Goal: Task Accomplishment & Management: Manage account settings

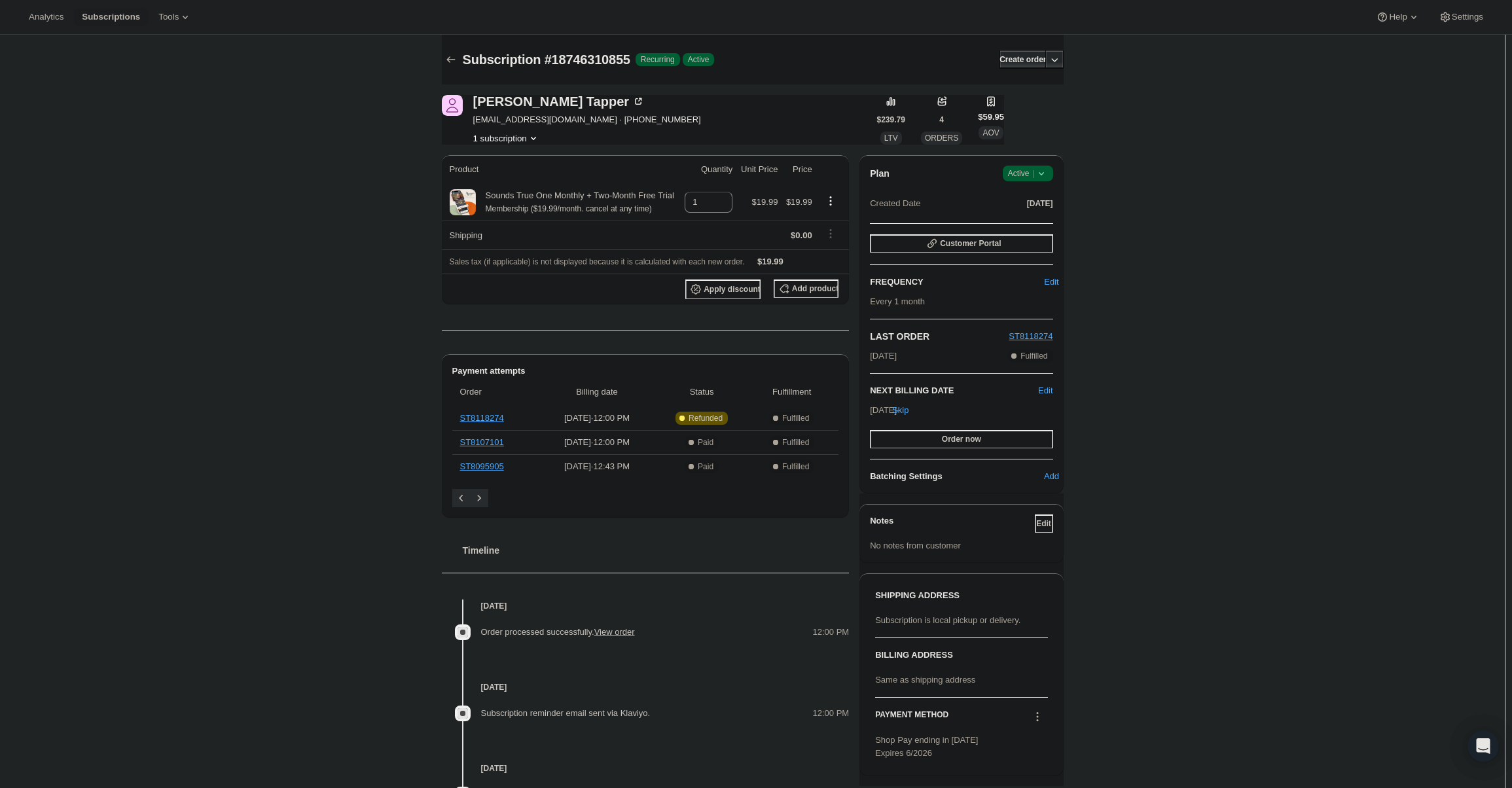
click at [1050, 165] on div "Plan Success Active | Created Date [DATE] Customer Portal FREQUENCY Edit Every …" at bounding box center [961, 324] width 204 height 338
click at [1042, 175] on icon at bounding box center [1042, 173] width 13 height 13
click at [1035, 218] on span "Cancel subscription" at bounding box center [1032, 221] width 74 height 10
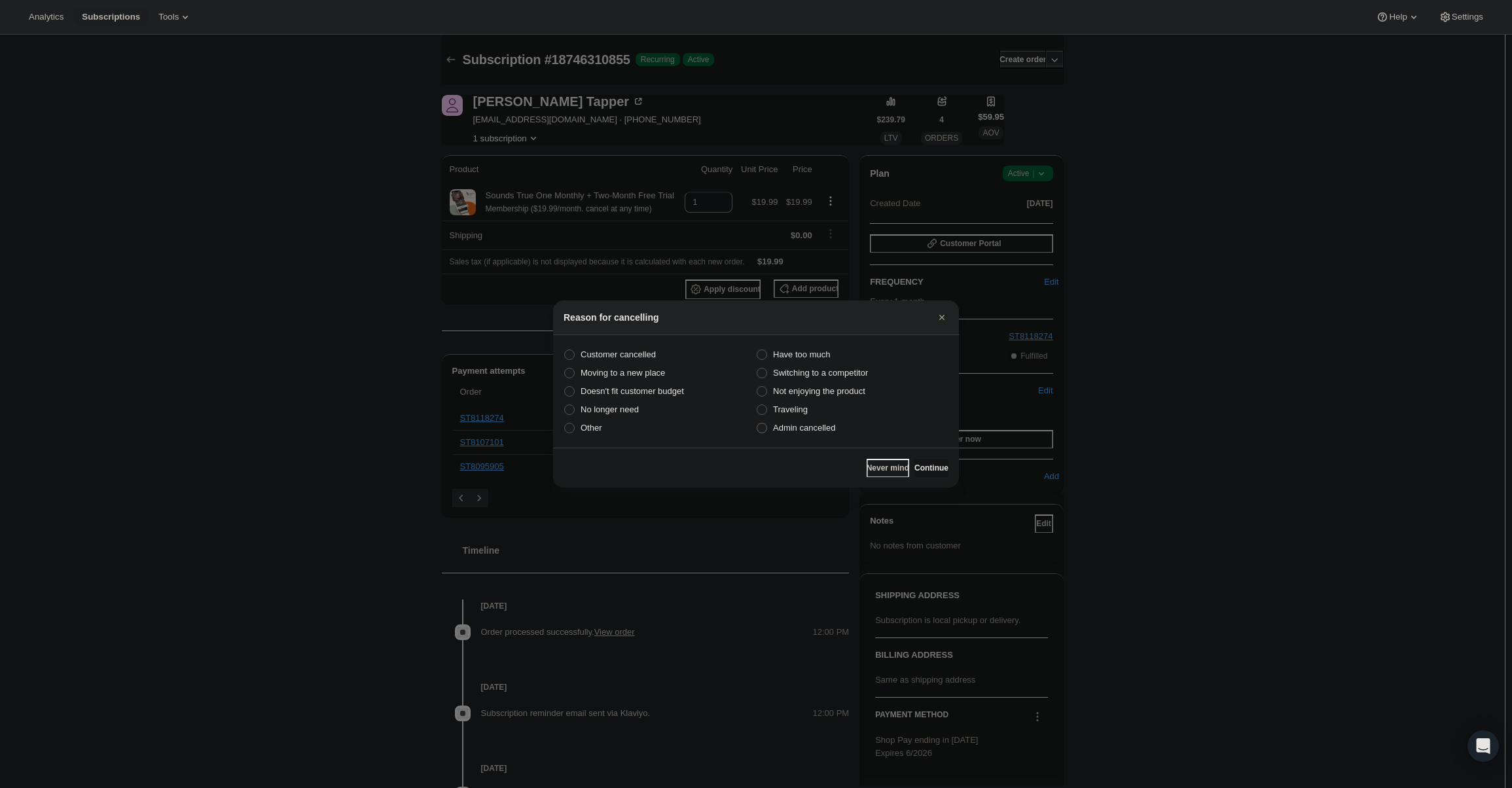
click at [835, 427] on label "Admin cancelled" at bounding box center [852, 428] width 192 height 18
click at [757, 424] on input "Admin cancelled" at bounding box center [757, 423] width 1 height 1
radio input "true"
click at [918, 462] on button "Continue" at bounding box center [931, 468] width 34 height 18
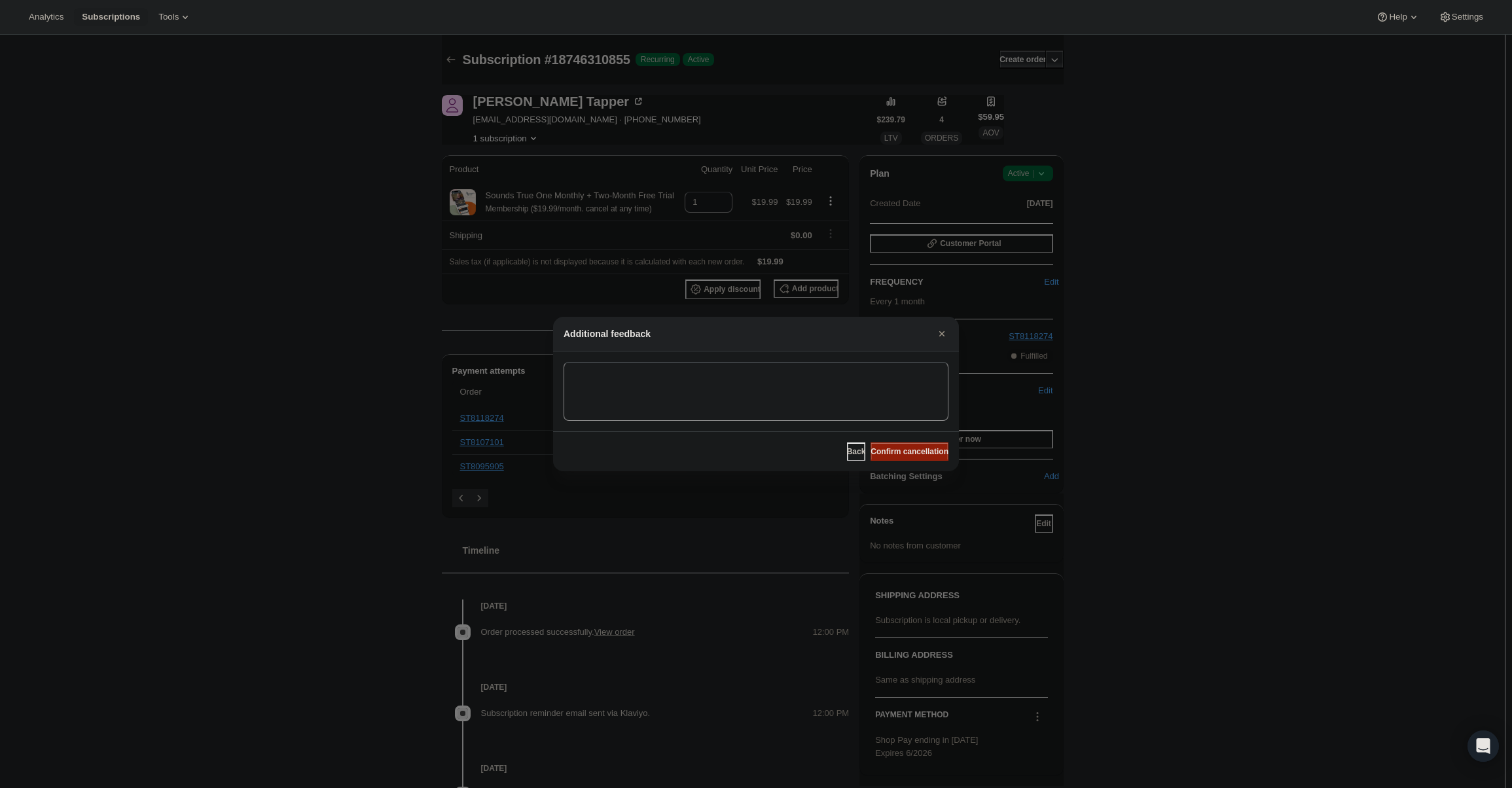
click at [912, 456] on span "Confirm cancellation" at bounding box center [909, 452] width 78 height 11
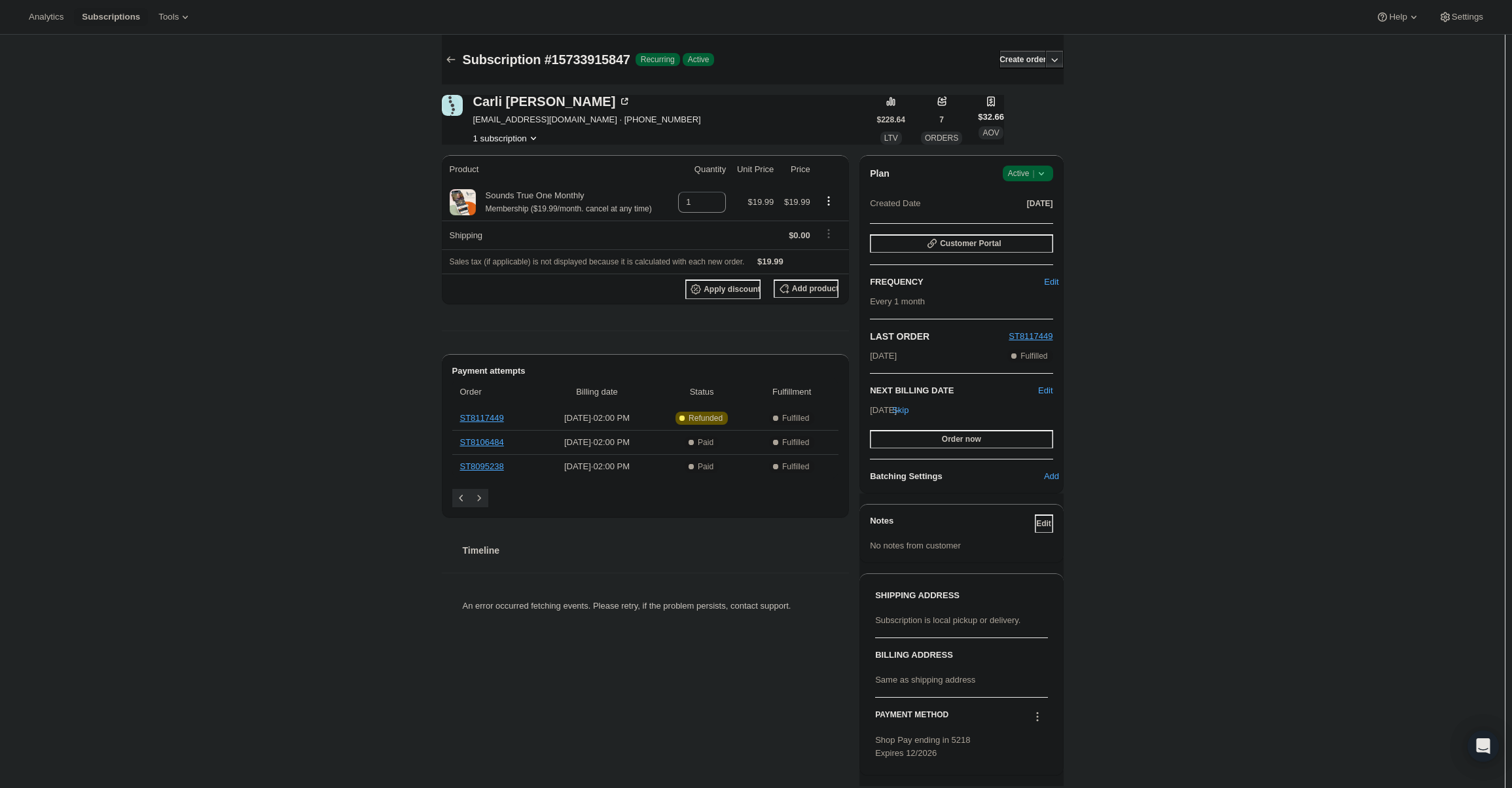
click at [1044, 172] on icon at bounding box center [1042, 173] width 13 height 13
click at [1037, 213] on button "Cancel subscription" at bounding box center [1032, 221] width 82 height 21
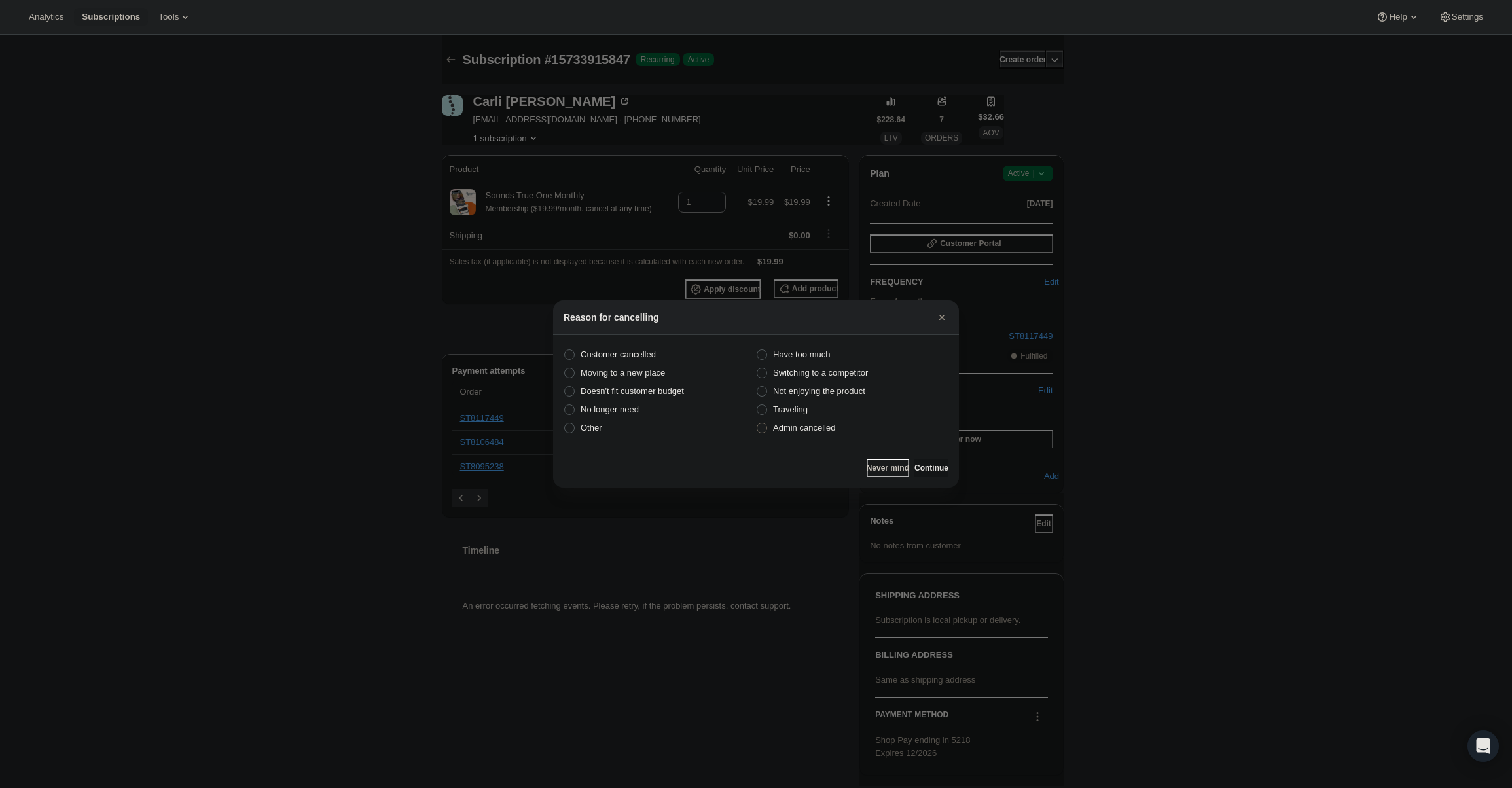
click at [814, 427] on span "Admin cancelled" at bounding box center [804, 427] width 62 height 10
click at [757, 424] on input "Admin cancelled" at bounding box center [757, 423] width 1 height 1
radio input "true"
click at [925, 460] on button "Continue" at bounding box center [931, 468] width 34 height 18
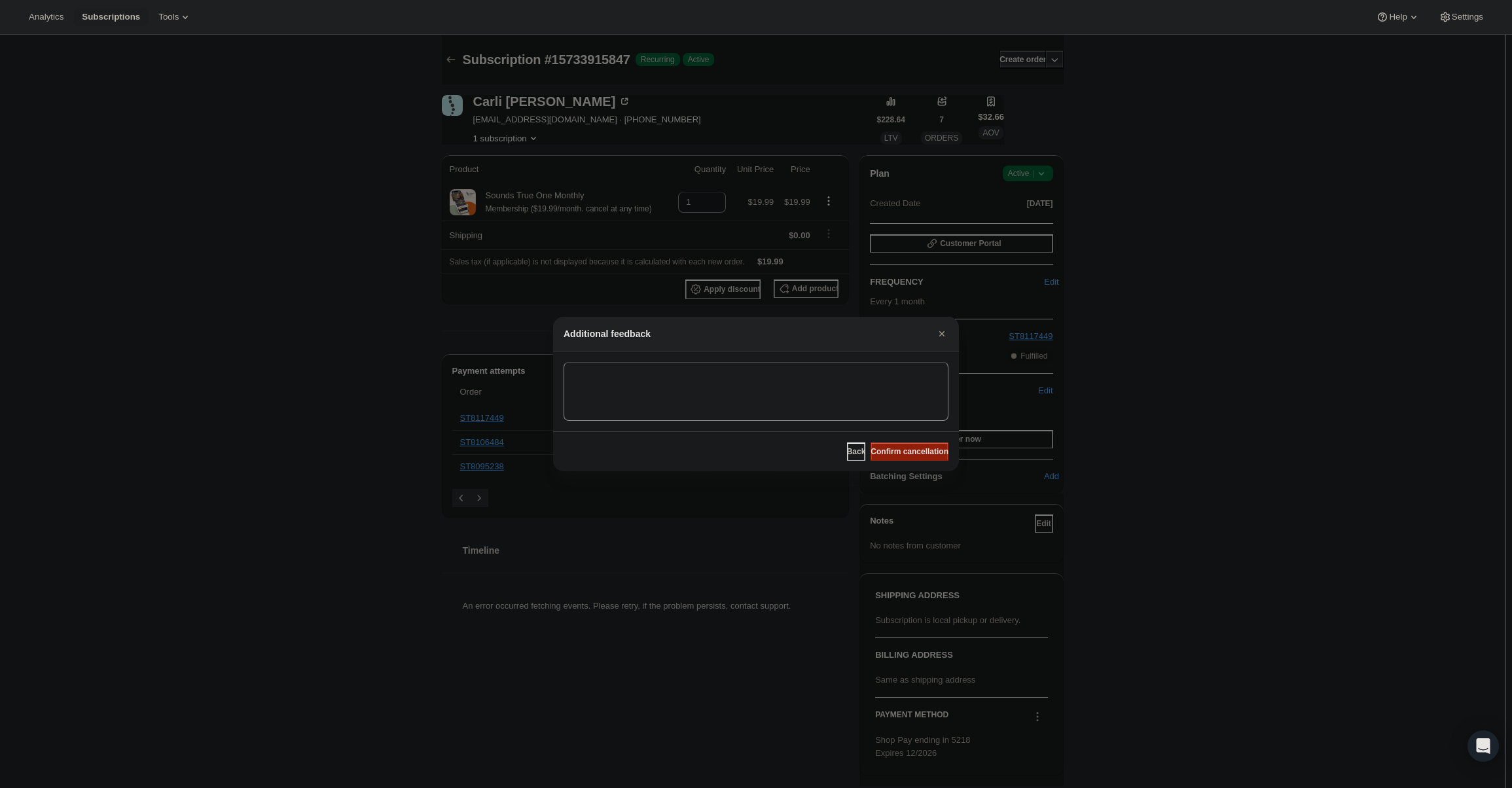
click at [917, 449] on span "Confirm cancellation" at bounding box center [909, 452] width 78 height 11
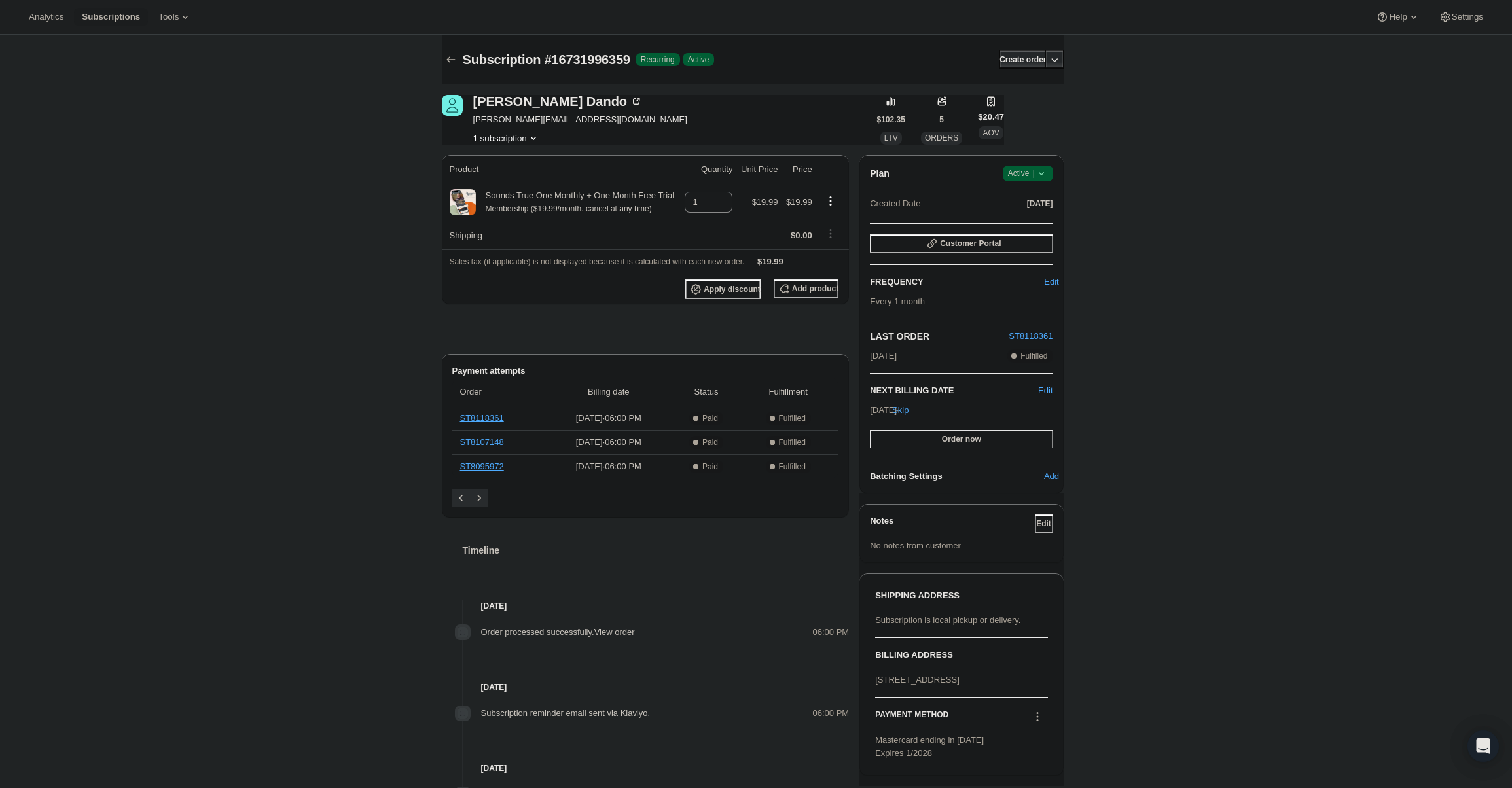
click at [1048, 174] on icon at bounding box center [1042, 173] width 13 height 13
click at [1047, 227] on span "Cancel subscription" at bounding box center [1032, 222] width 74 height 13
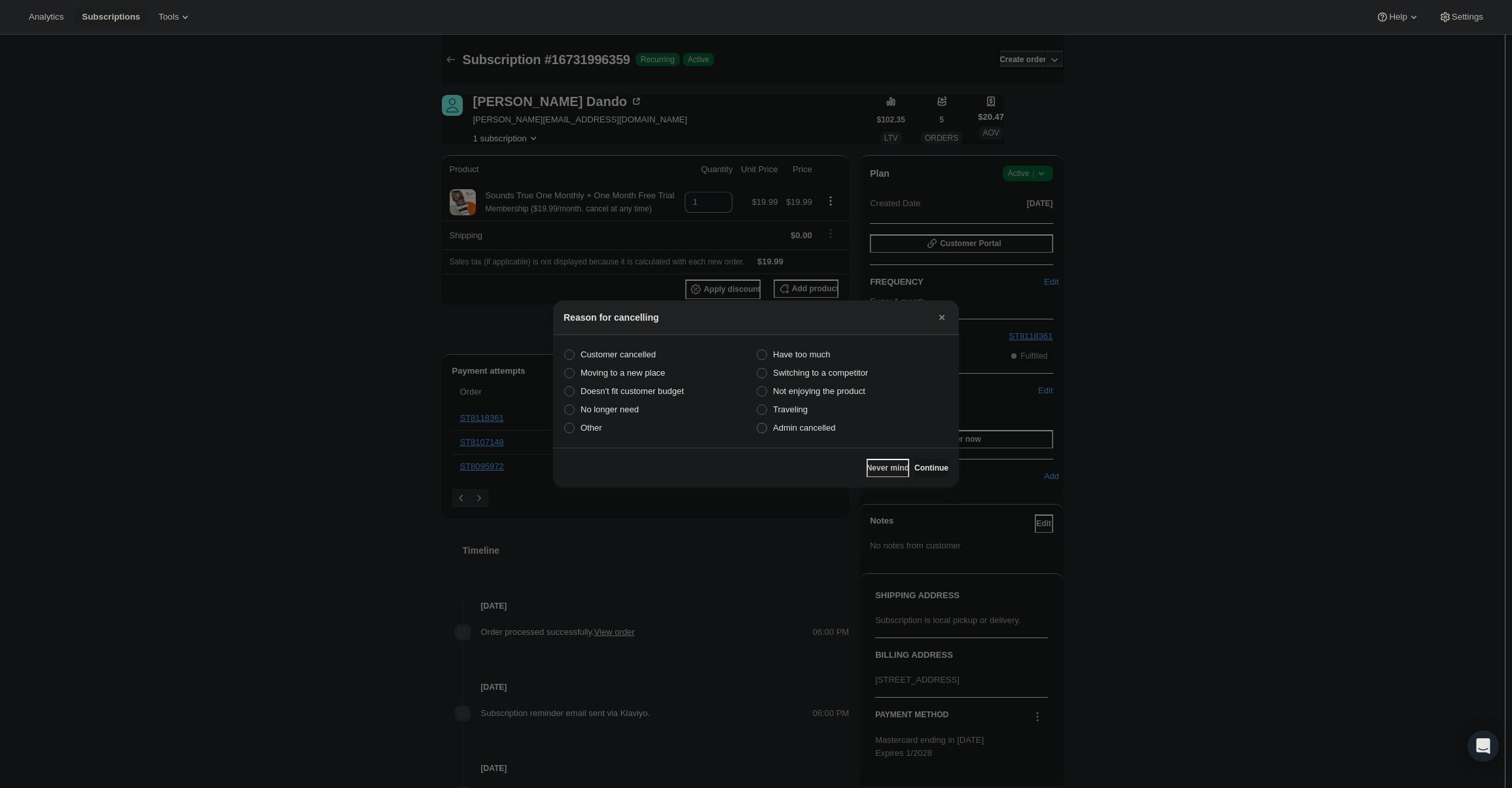
click at [833, 428] on span "Admin cancelled" at bounding box center [804, 427] width 62 height 10
click at [757, 424] on input "Admin cancelled" at bounding box center [757, 423] width 1 height 1
radio input "true"
click at [935, 471] on span "Continue" at bounding box center [931, 468] width 34 height 11
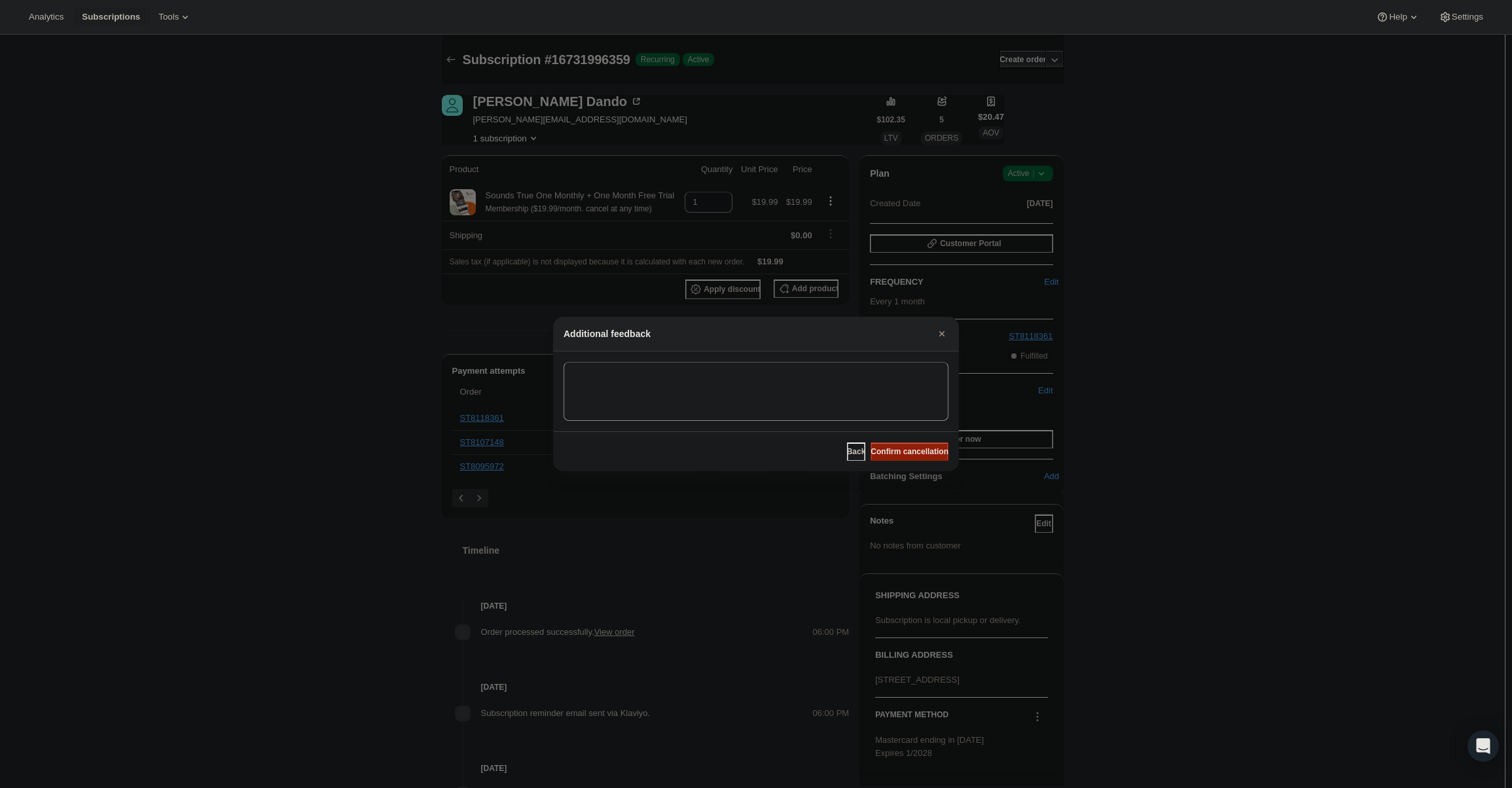
click at [927, 455] on span "Confirm cancellation" at bounding box center [909, 452] width 78 height 11
